Goal: Information Seeking & Learning: Learn about a topic

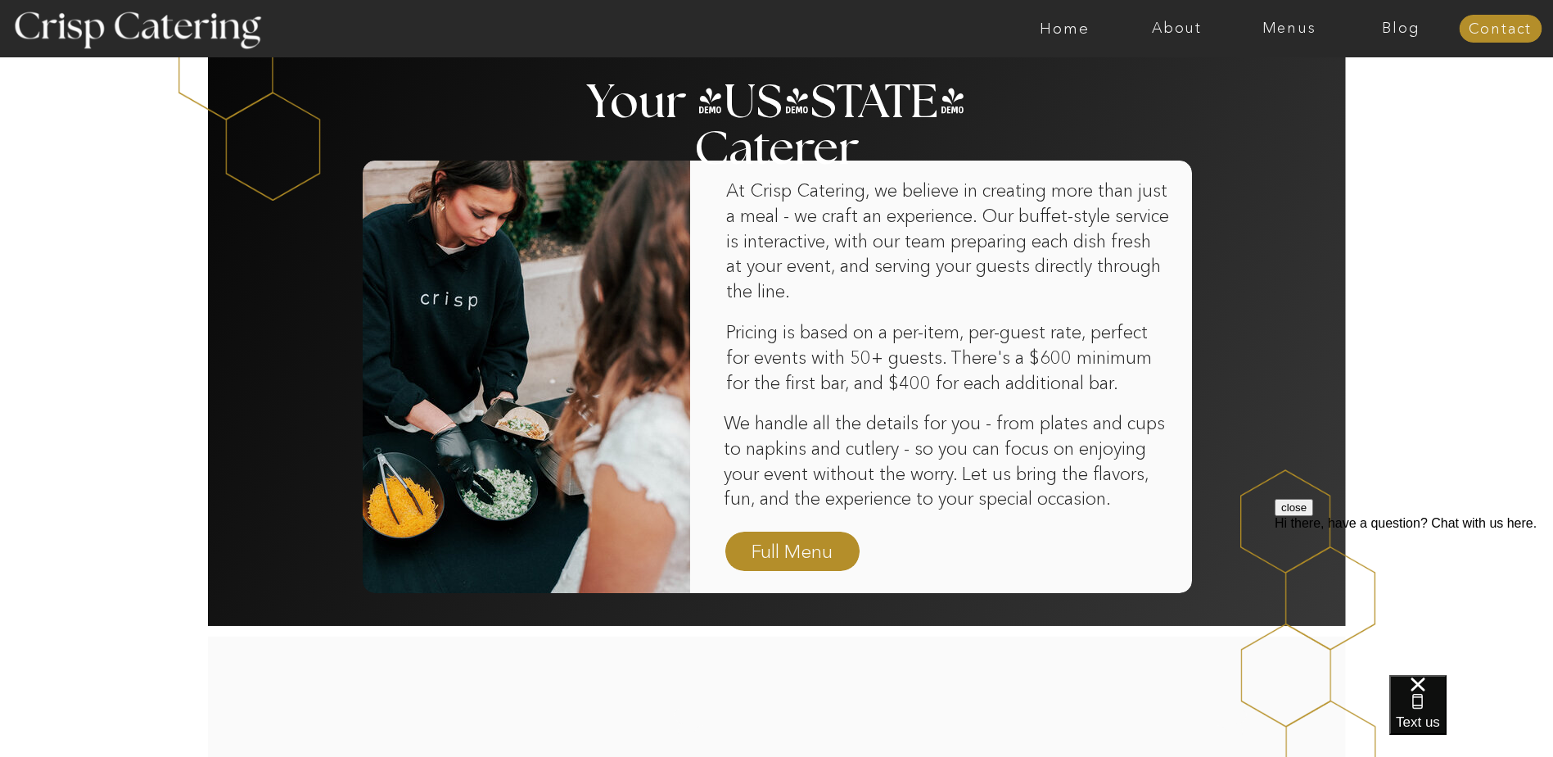
scroll to position [983, 0]
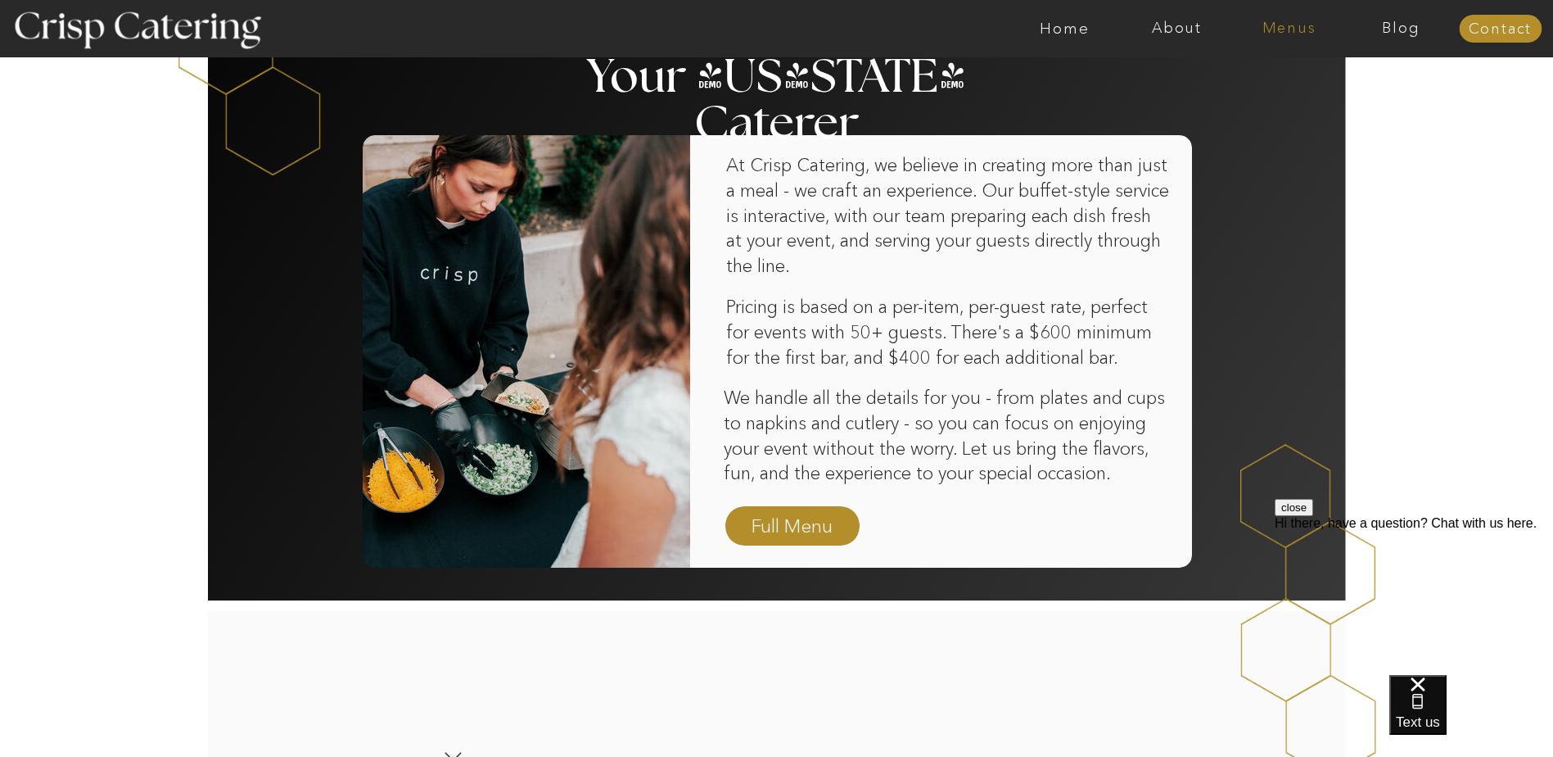
click at [1309, 29] on nav "Menus" at bounding box center [1289, 28] width 112 height 16
click at [1304, 97] on nav "Winter (Sep-Feb)" at bounding box center [1288, 96] width 134 height 16
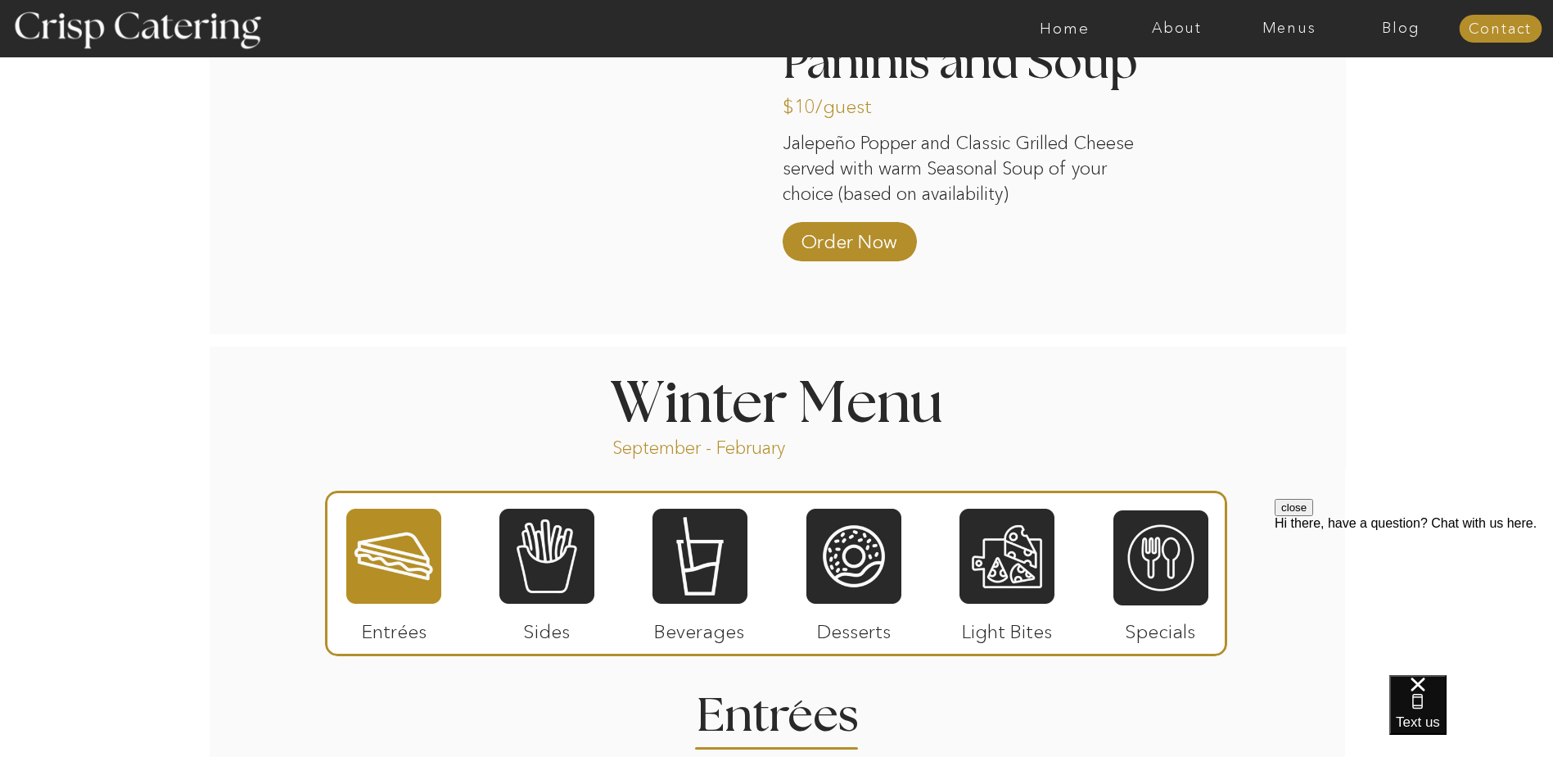
scroll to position [1556, 0]
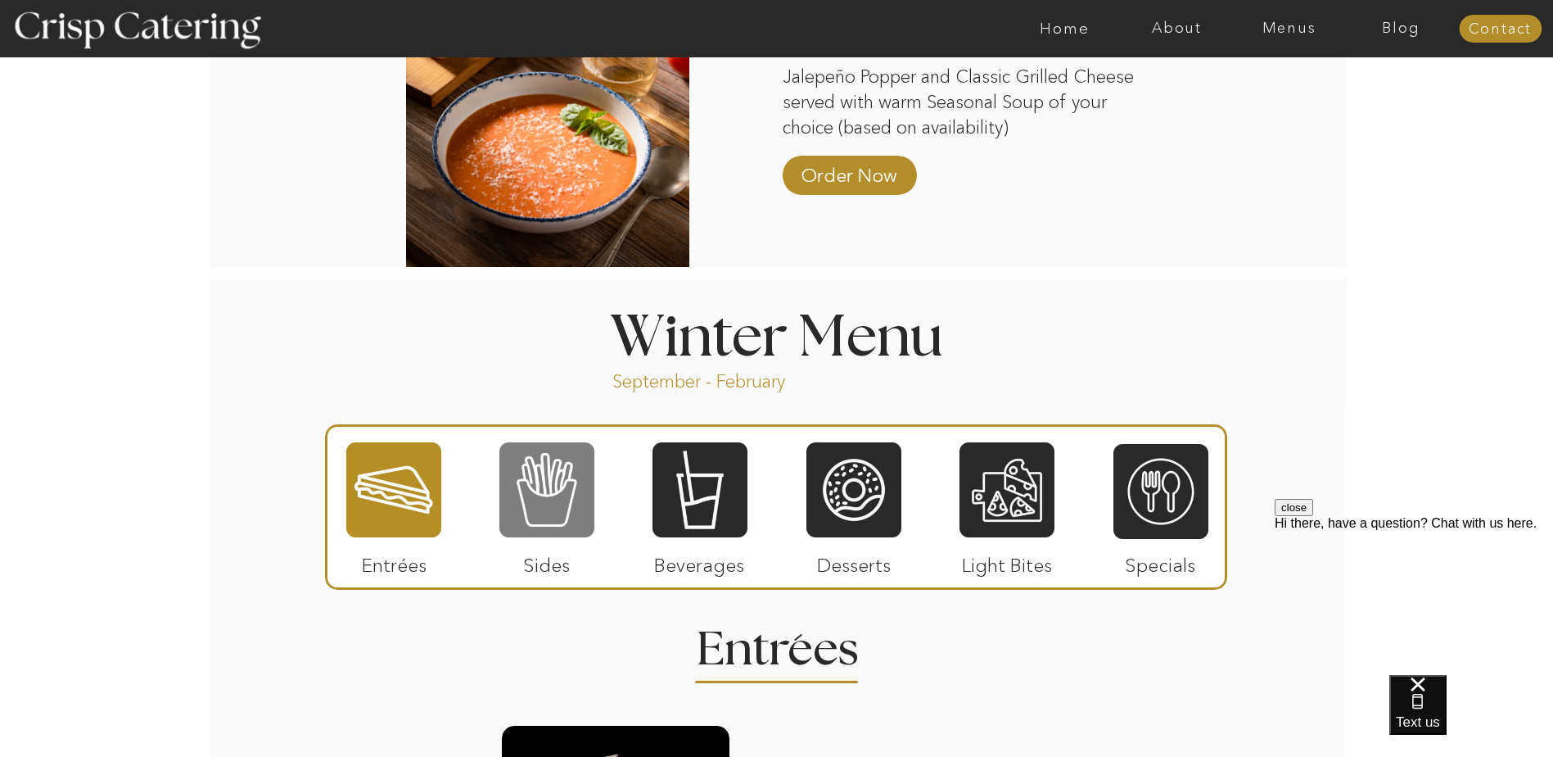
click at [558, 497] on div at bounding box center [547, 490] width 95 height 98
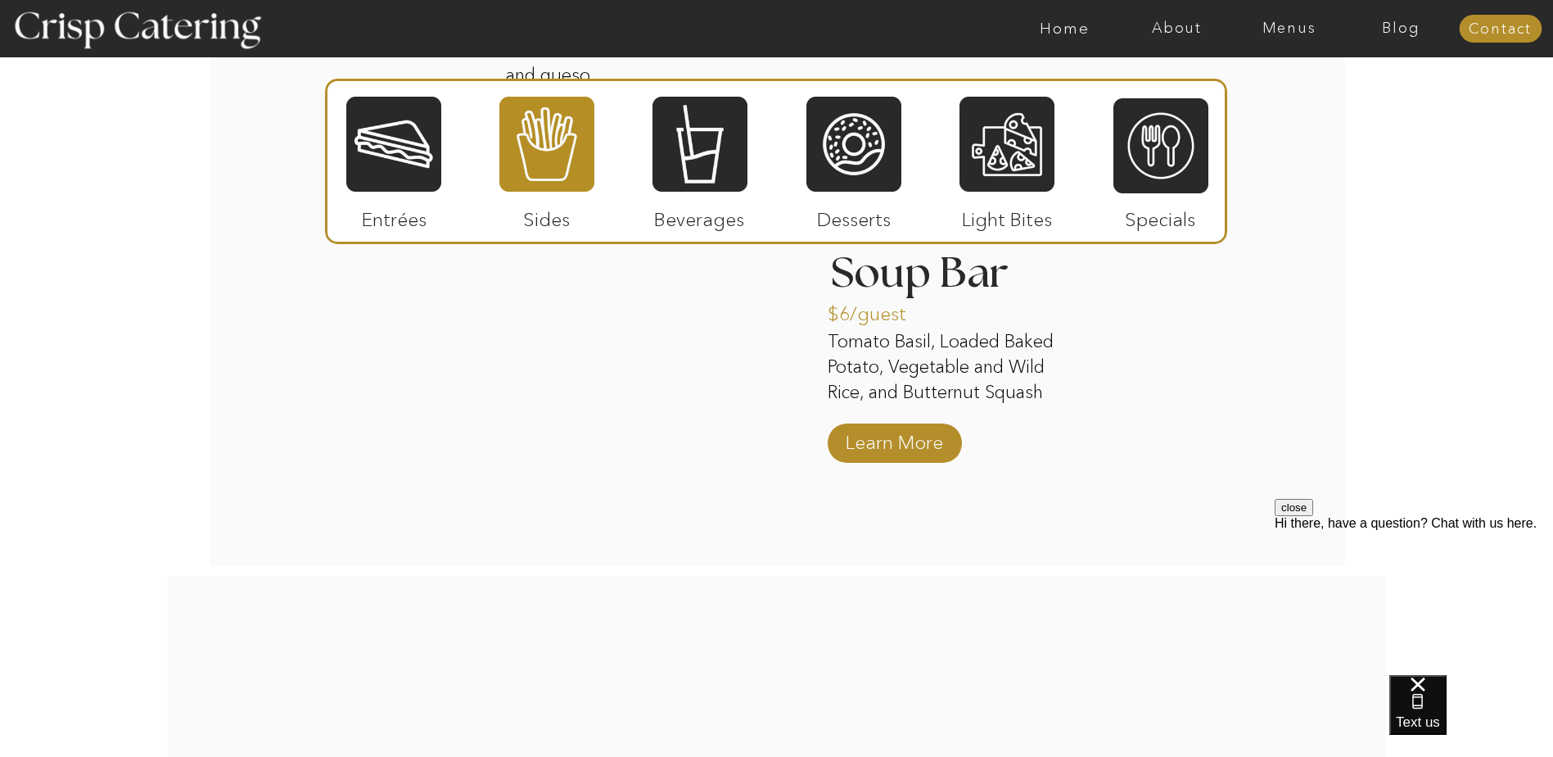
scroll to position [2784, 0]
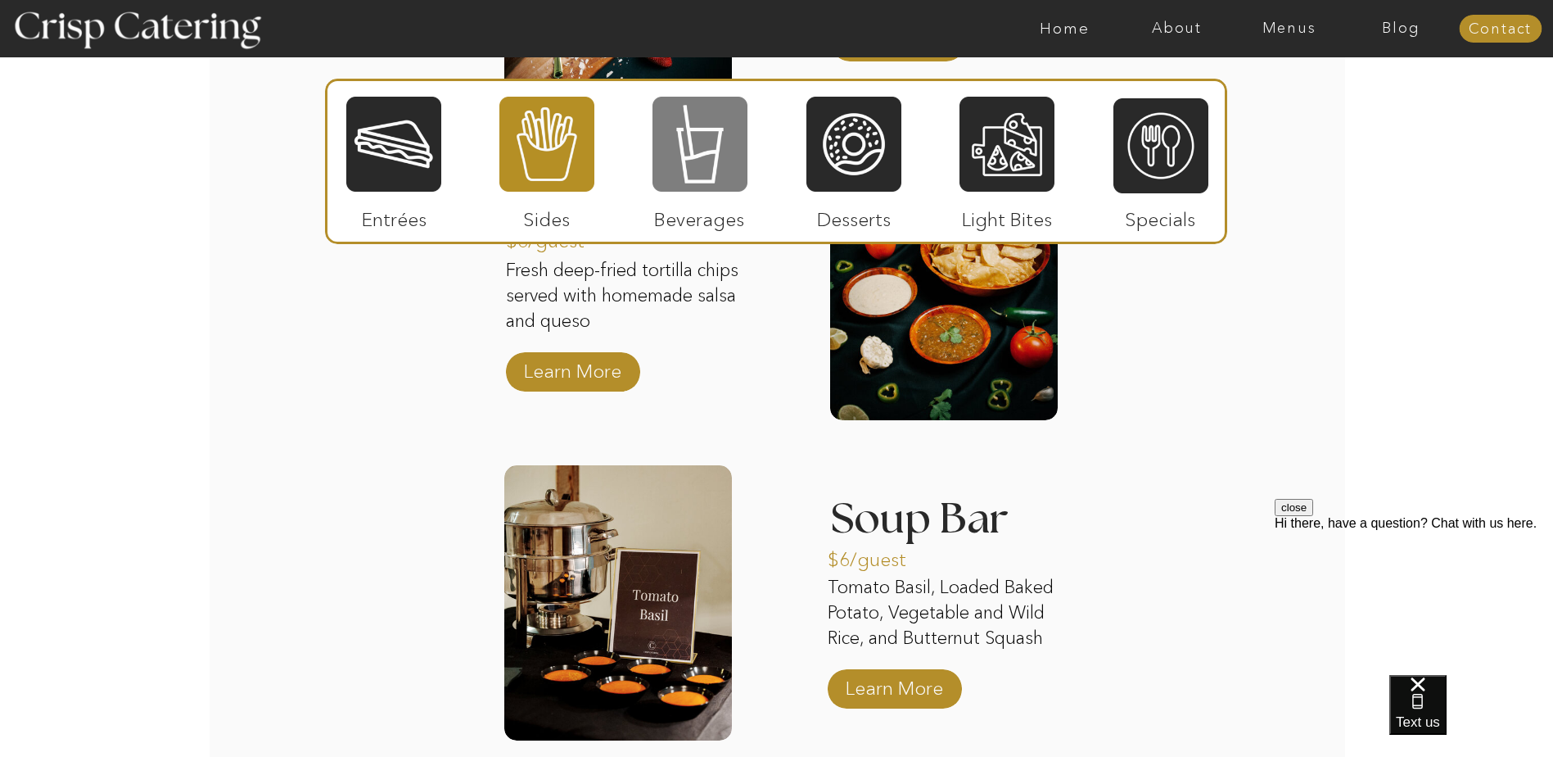
click at [717, 185] on div at bounding box center [700, 144] width 95 height 98
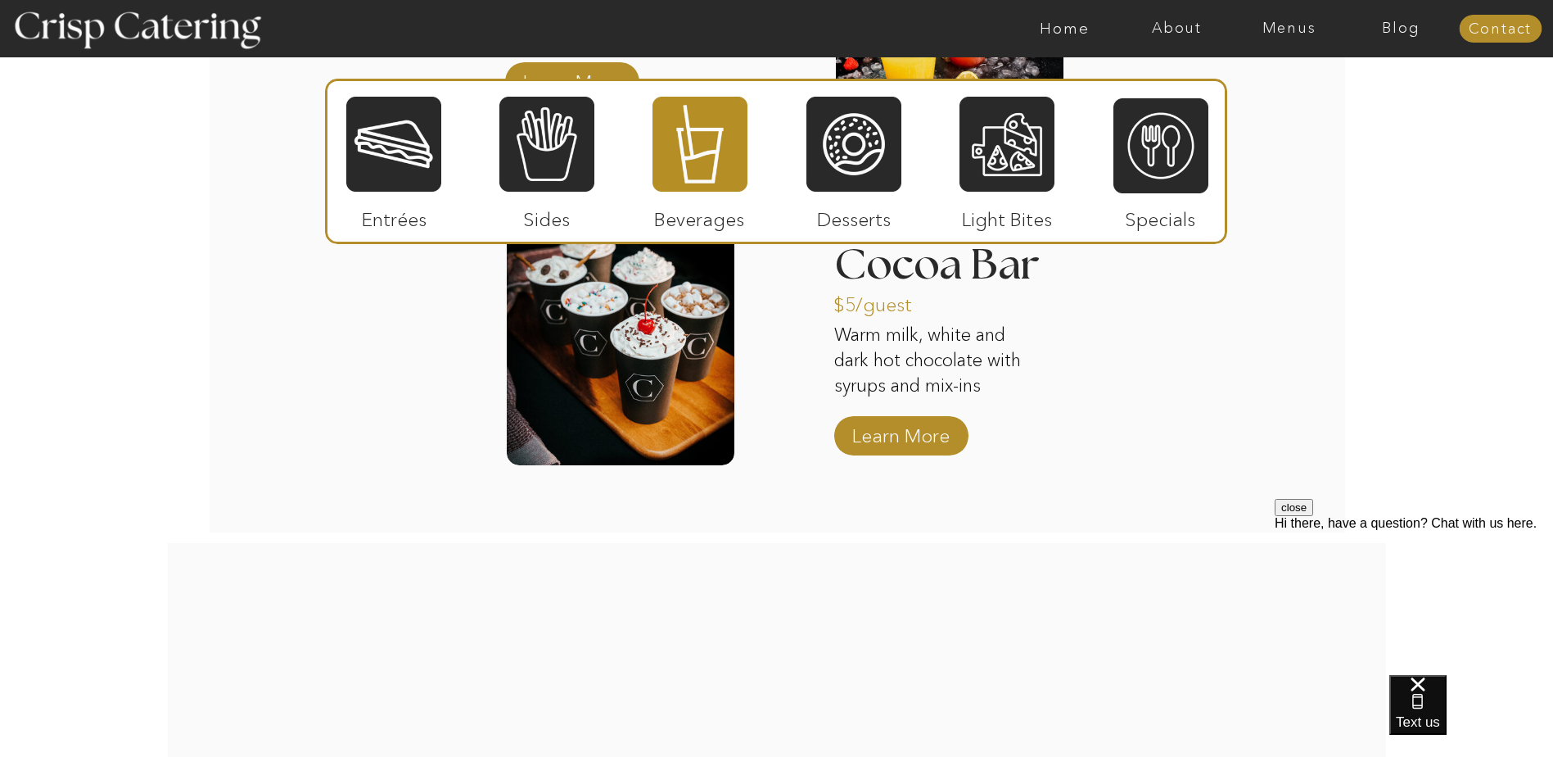
scroll to position [2620, 0]
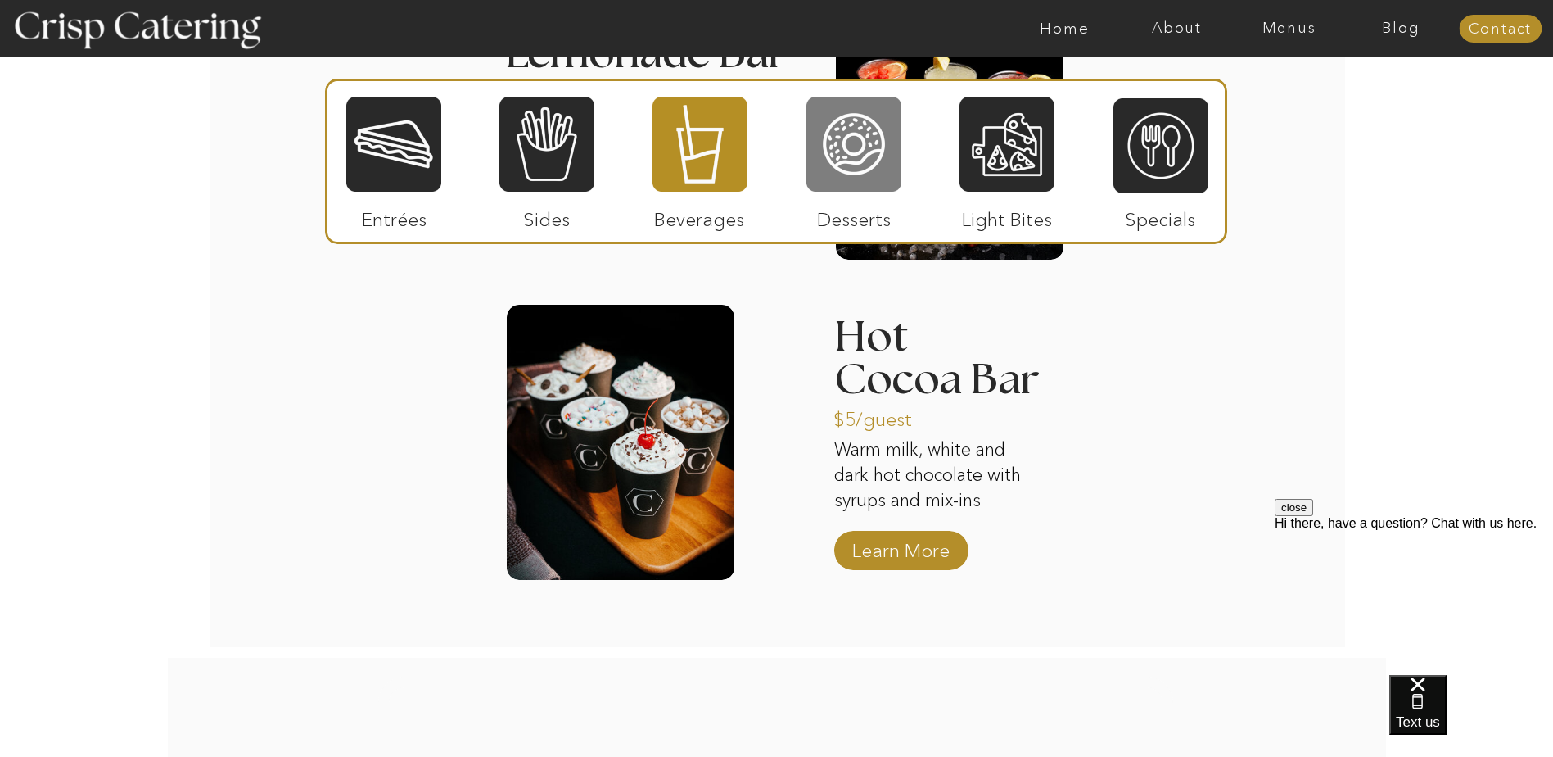
click at [860, 161] on div at bounding box center [854, 144] width 95 height 98
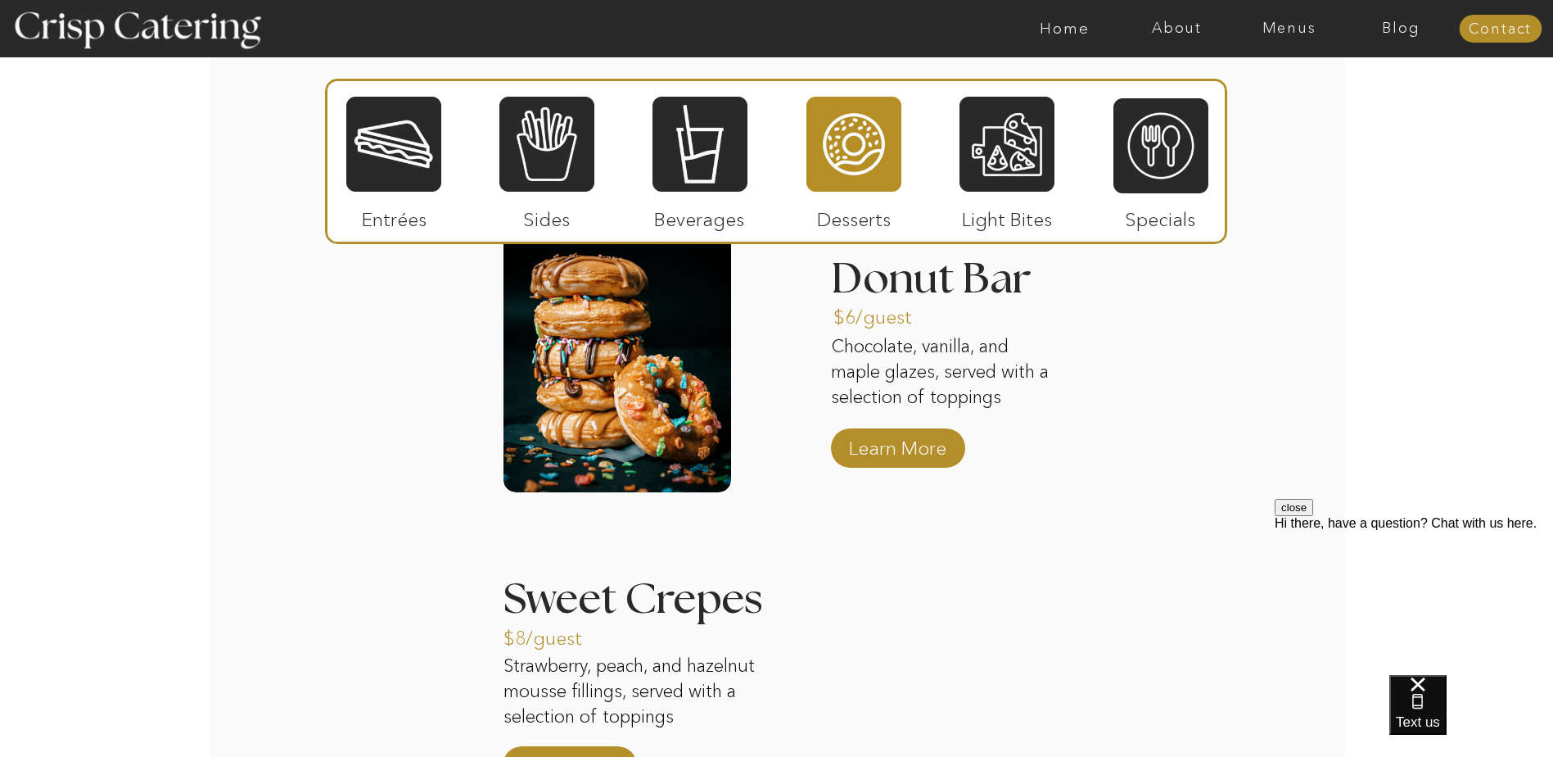
scroll to position [2047, 0]
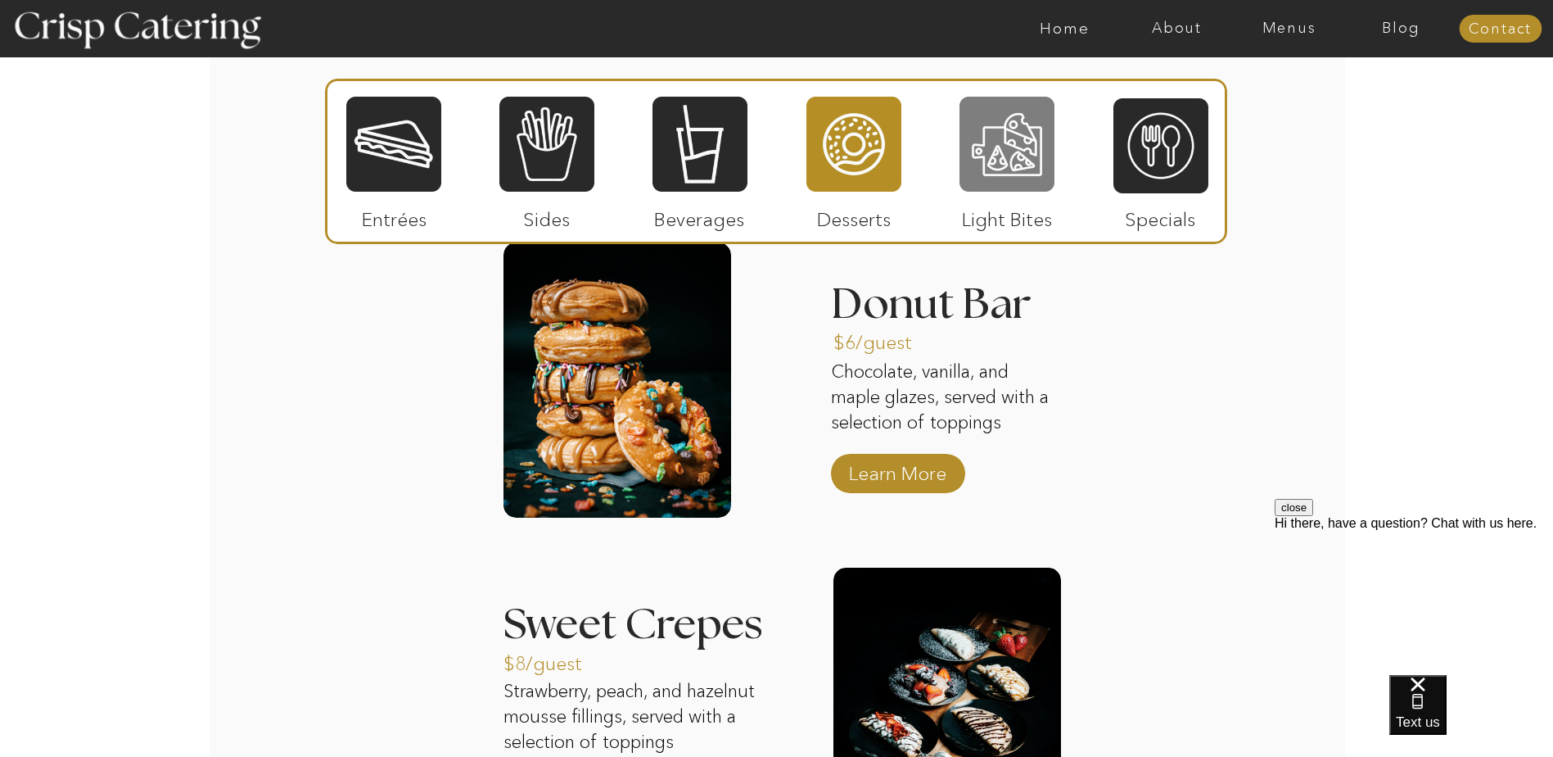
click at [1033, 185] on div at bounding box center [1007, 144] width 95 height 98
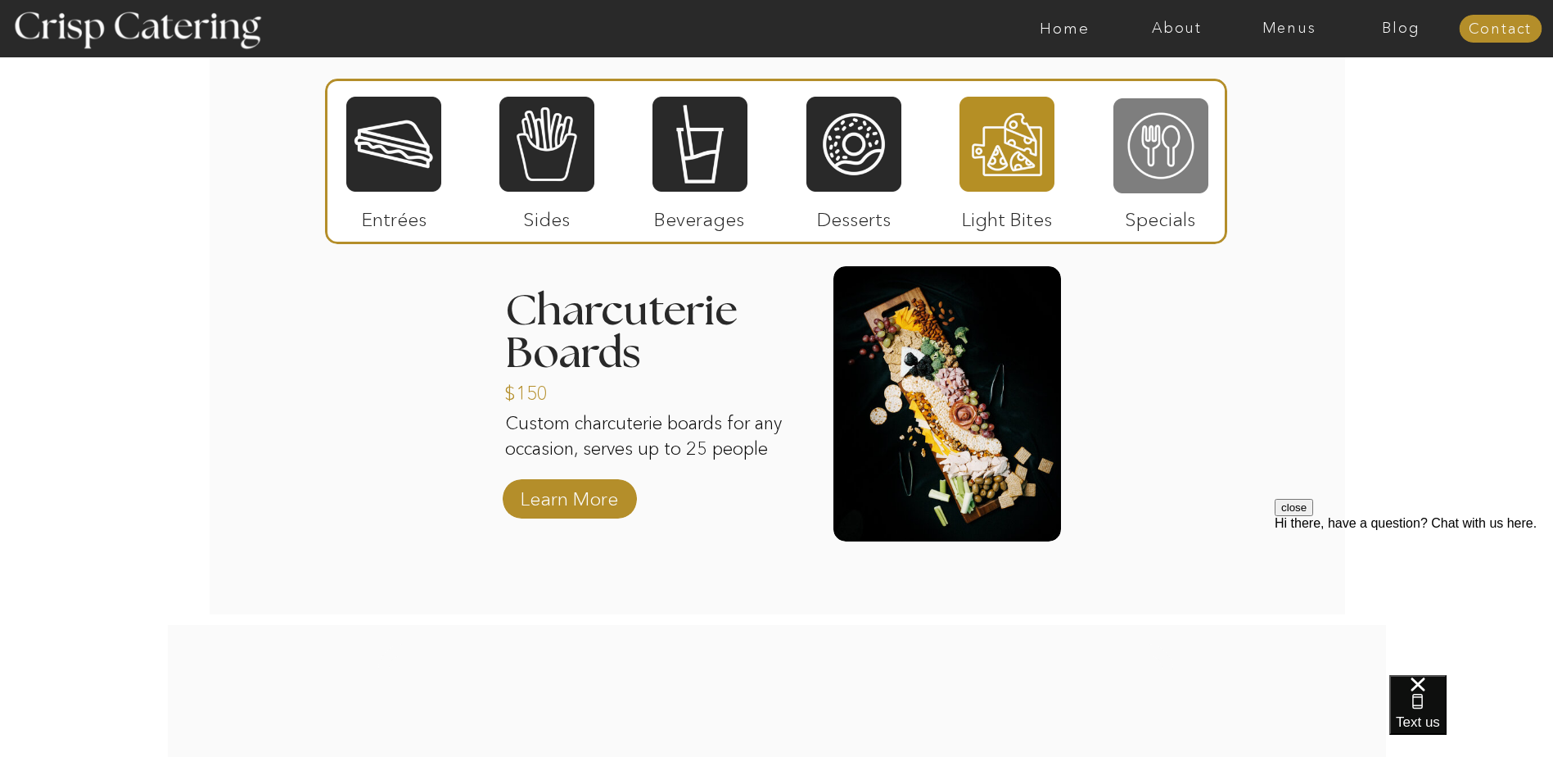
click at [1143, 178] on div at bounding box center [1161, 146] width 95 height 98
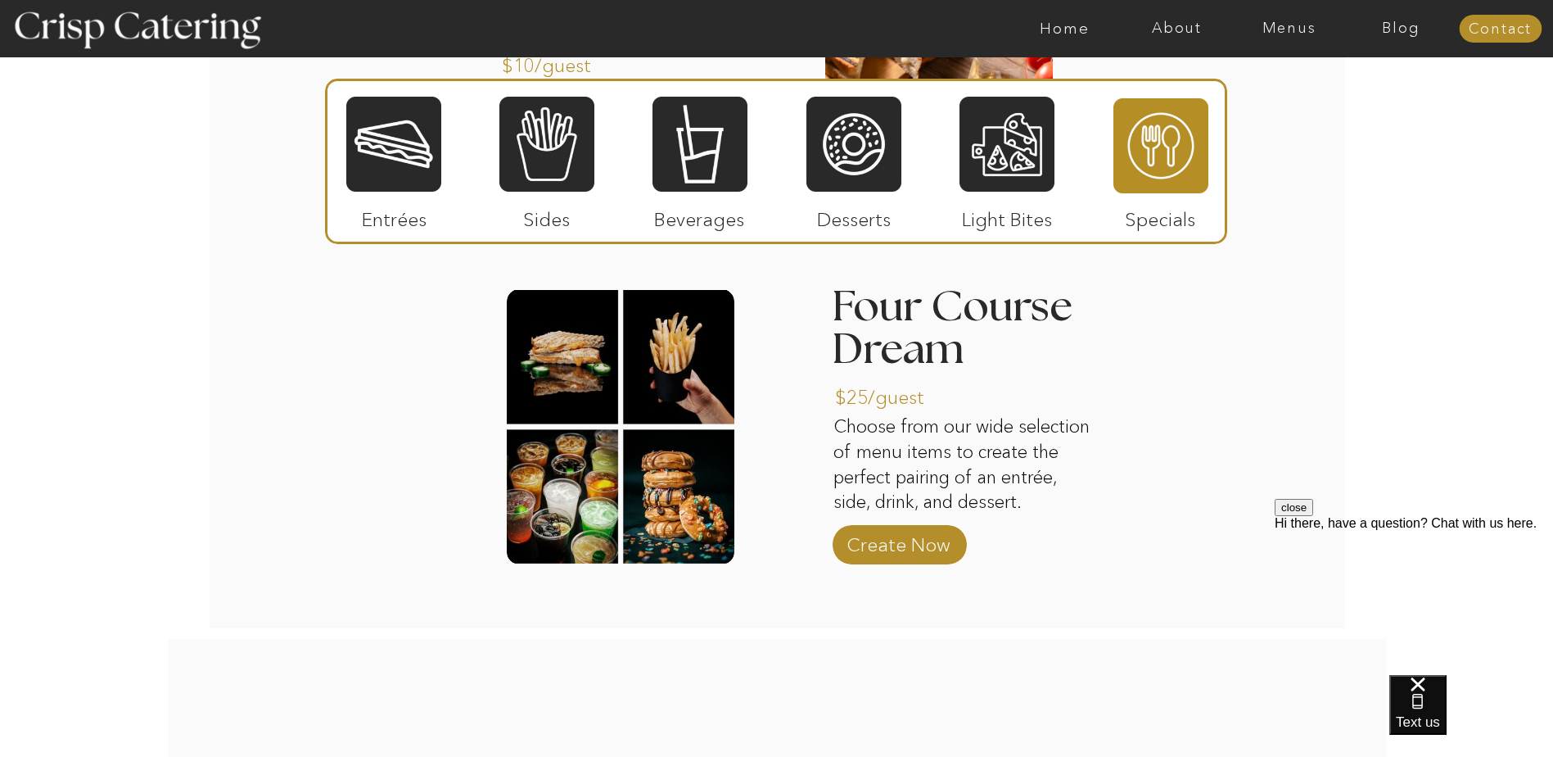
scroll to position [2457, 0]
